Goal: Download file/media: Obtain a digital file from the website

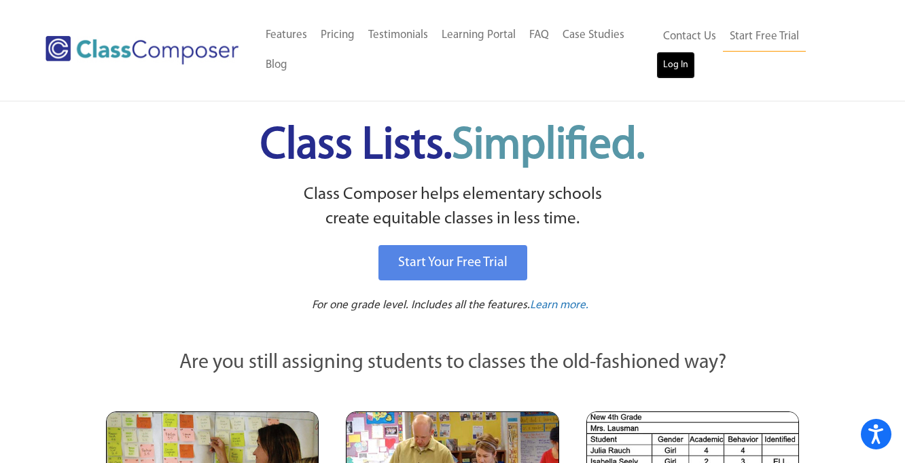
click at [695, 52] on link "Log In" at bounding box center [675, 65] width 39 height 27
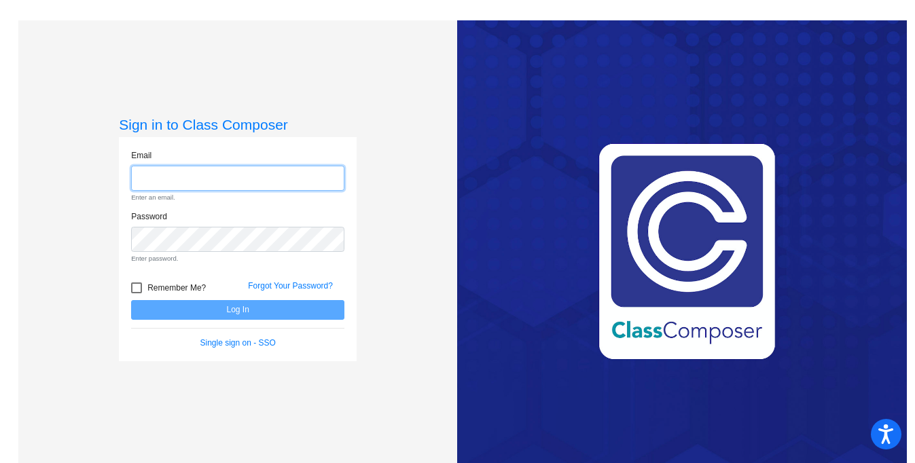
type input "[EMAIL_ADDRESS][DOMAIN_NAME]"
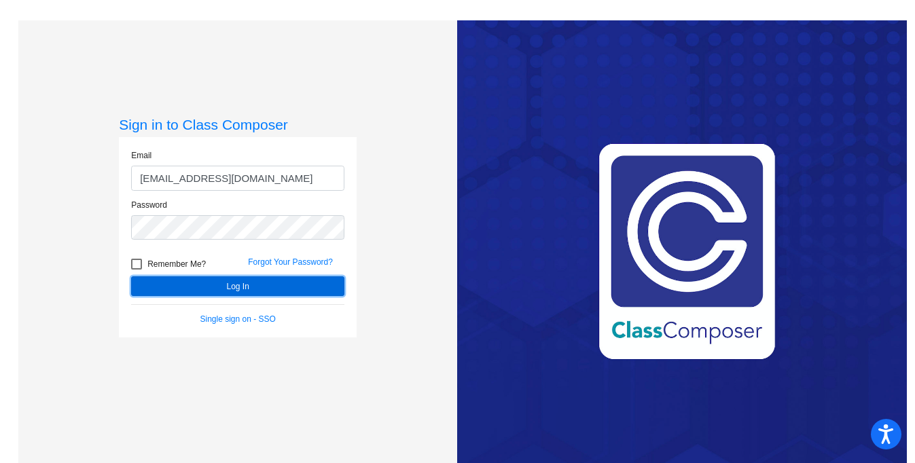
drag, startPoint x: 261, startPoint y: 288, endPoint x: 261, endPoint y: 279, distance: 9.5
click at [261, 286] on button "Log In" at bounding box center [237, 287] width 213 height 20
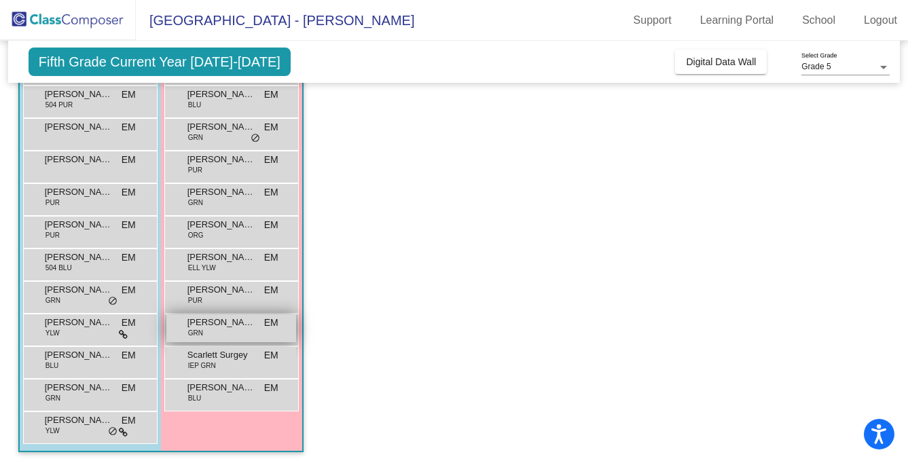
scroll to position [230, 0]
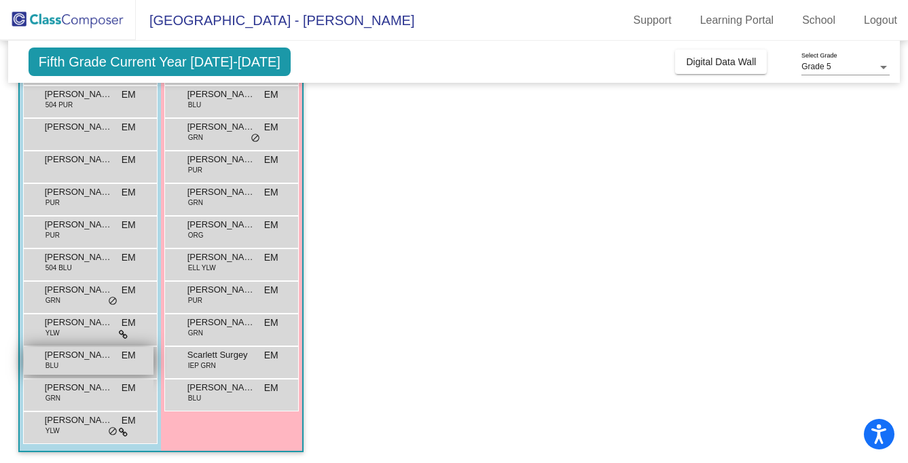
click at [78, 365] on div "[PERSON_NAME] BLU EM lock do_not_disturb_alt" at bounding box center [89, 361] width 130 height 28
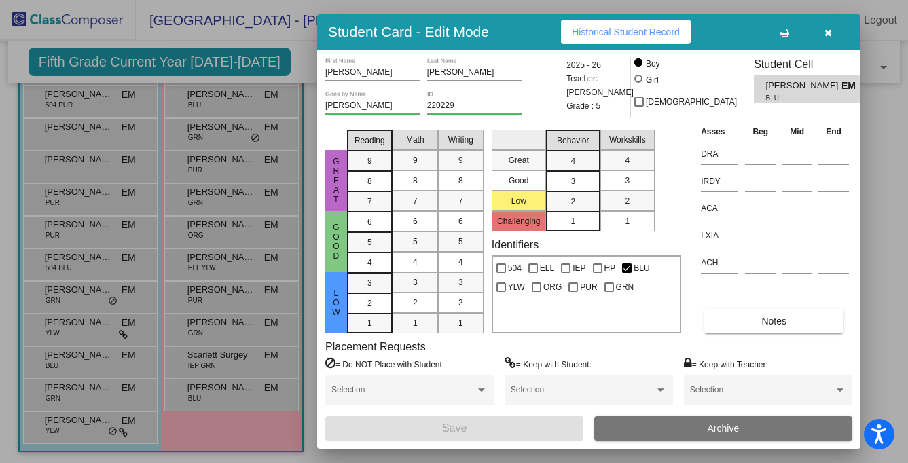
scroll to position [0, 0]
click at [828, 29] on icon "button" at bounding box center [828, 33] width 7 height 10
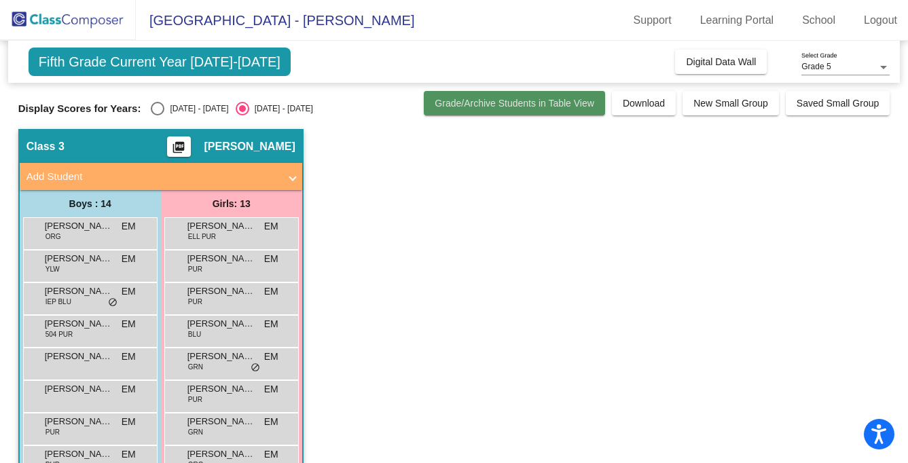
click at [554, 109] on button "Grade/Archive Students in Table View" at bounding box center [514, 103] width 181 height 24
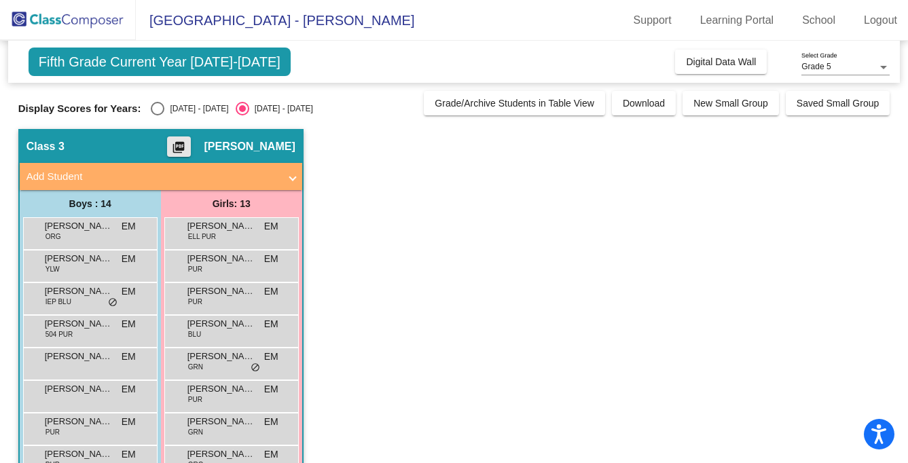
click at [187, 147] on mat-icon "picture_as_pdf" at bounding box center [179, 150] width 16 height 19
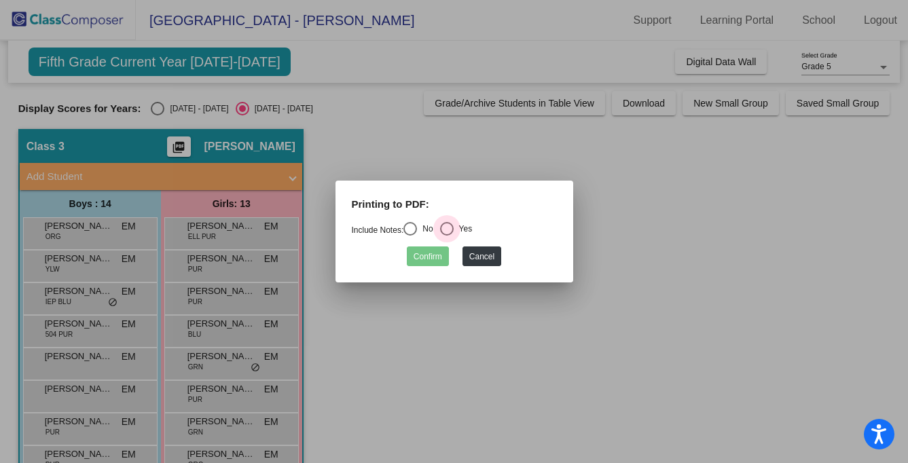
click at [454, 230] on div "Select an option" at bounding box center [447, 229] width 14 height 14
click at [447, 236] on input "Yes" at bounding box center [446, 236] width 1 height 1
radio input "true"
click at [436, 257] on button "Confirm" at bounding box center [428, 257] width 42 height 20
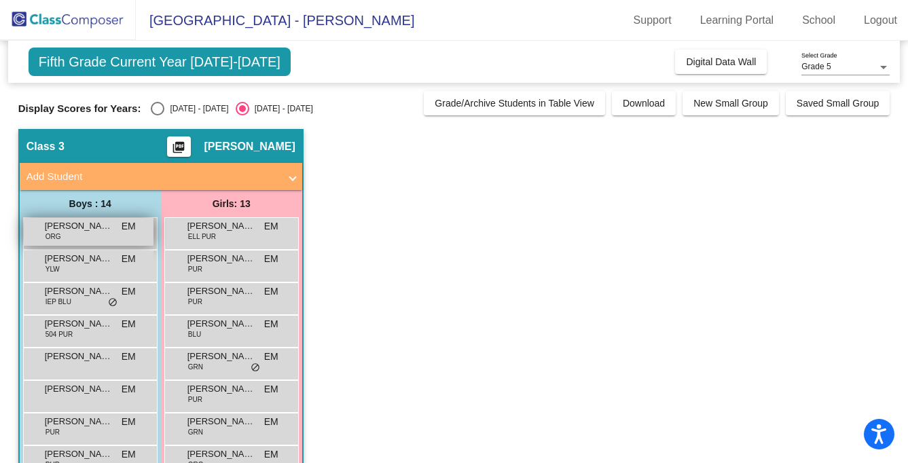
click at [87, 242] on div "Atticus Saloman ORG EM lock do_not_disturb_alt" at bounding box center [89, 232] width 130 height 28
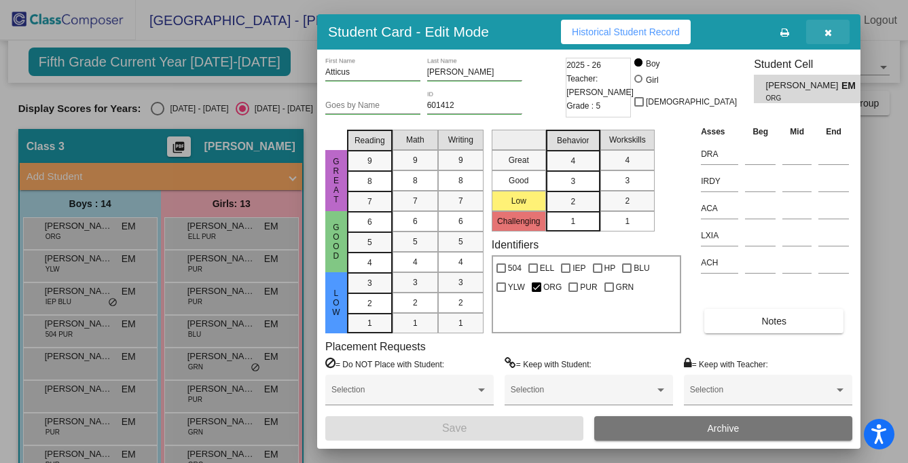
click at [823, 37] on button "button" at bounding box center [827, 32] width 43 height 24
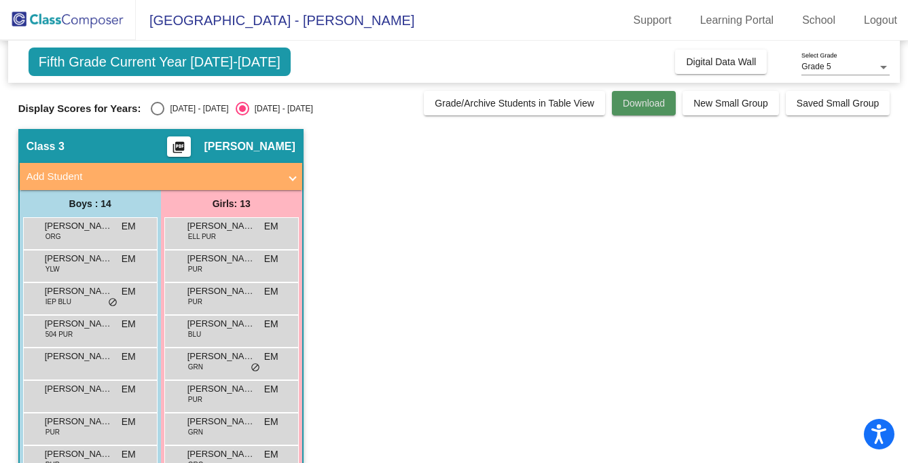
click at [645, 109] on button "Download" at bounding box center [644, 103] width 64 height 24
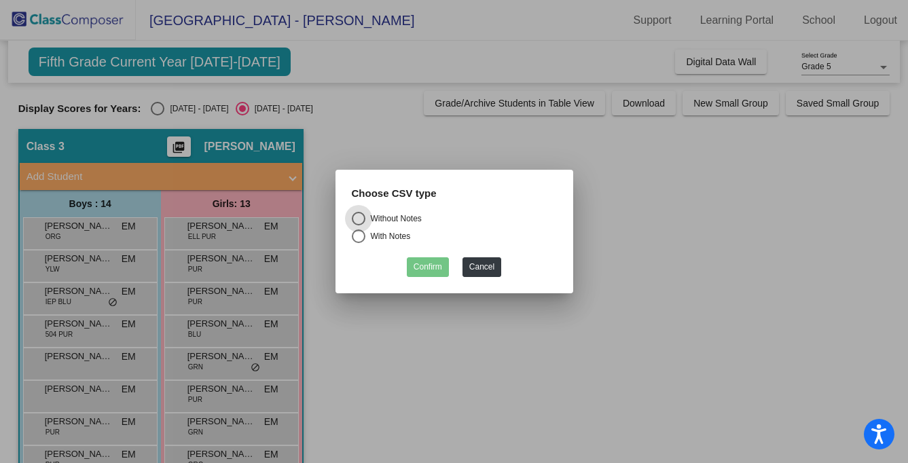
click at [371, 213] on div "Without Notes" at bounding box center [394, 219] width 56 height 12
click at [359, 226] on input "Without Notes" at bounding box center [358, 226] width 1 height 1
radio input "true"
click at [418, 267] on button "Confirm" at bounding box center [428, 268] width 42 height 20
